Goal: Find specific page/section: Find specific page/section

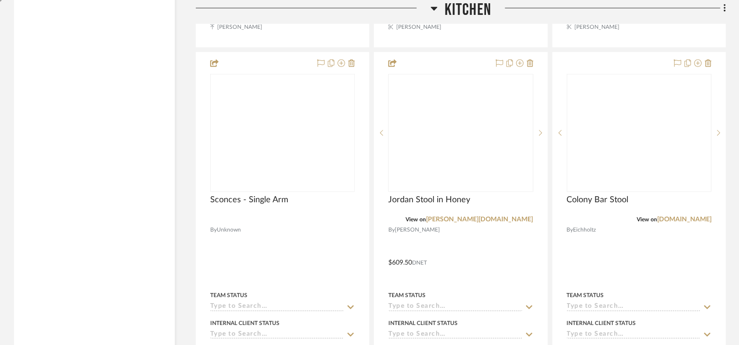
scroll to position [3756, 0]
